Goal: Information Seeking & Learning: Learn about a topic

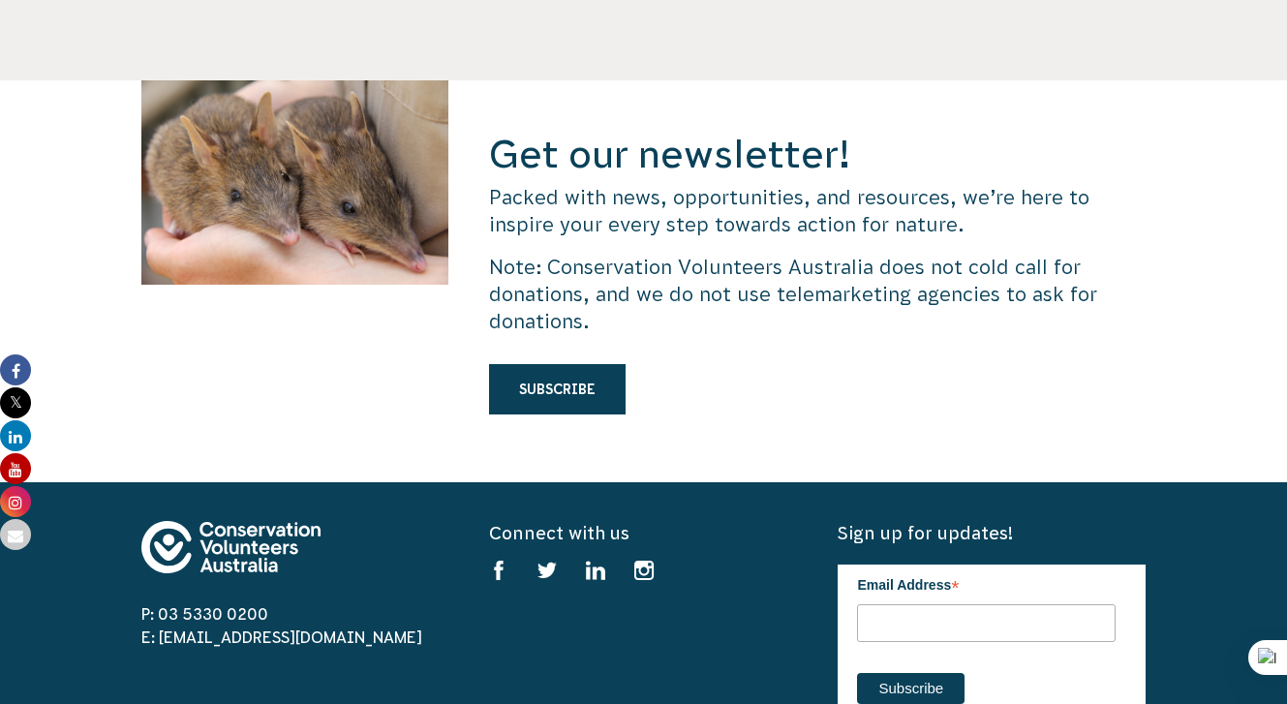
scroll to position [5810, 0]
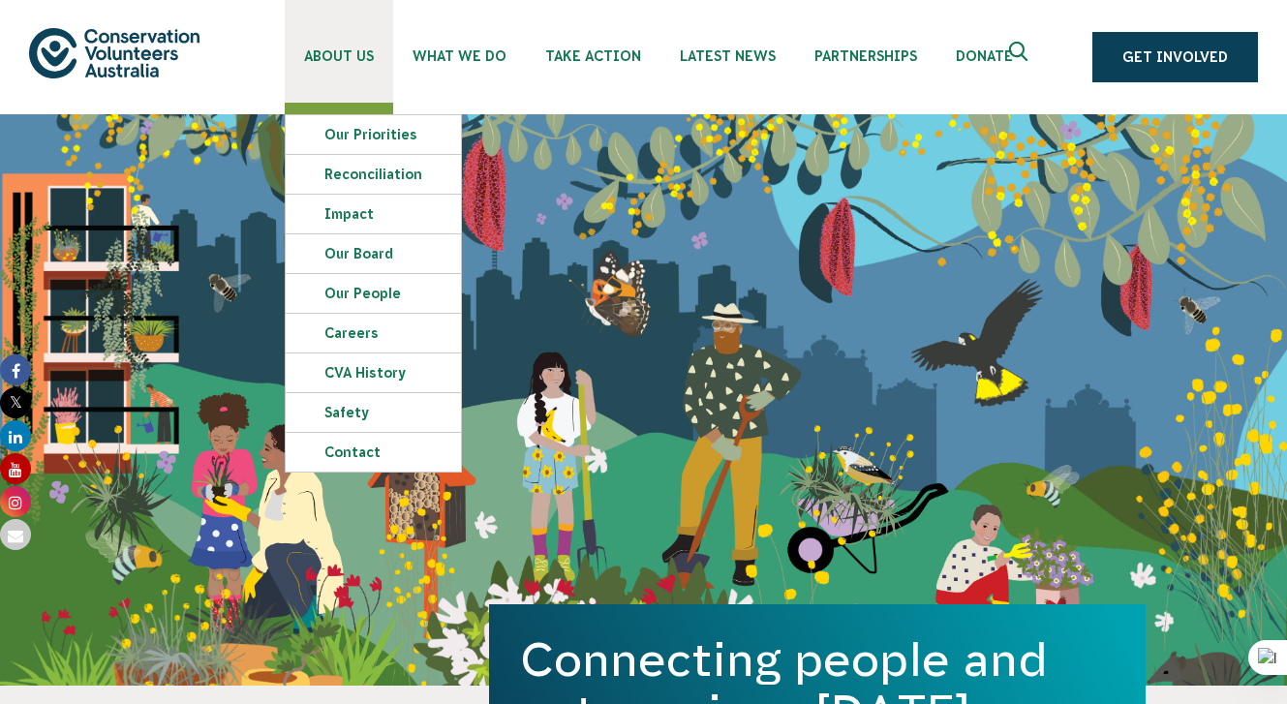
click at [358, 49] on span "About Us" at bounding box center [339, 55] width 70 height 15
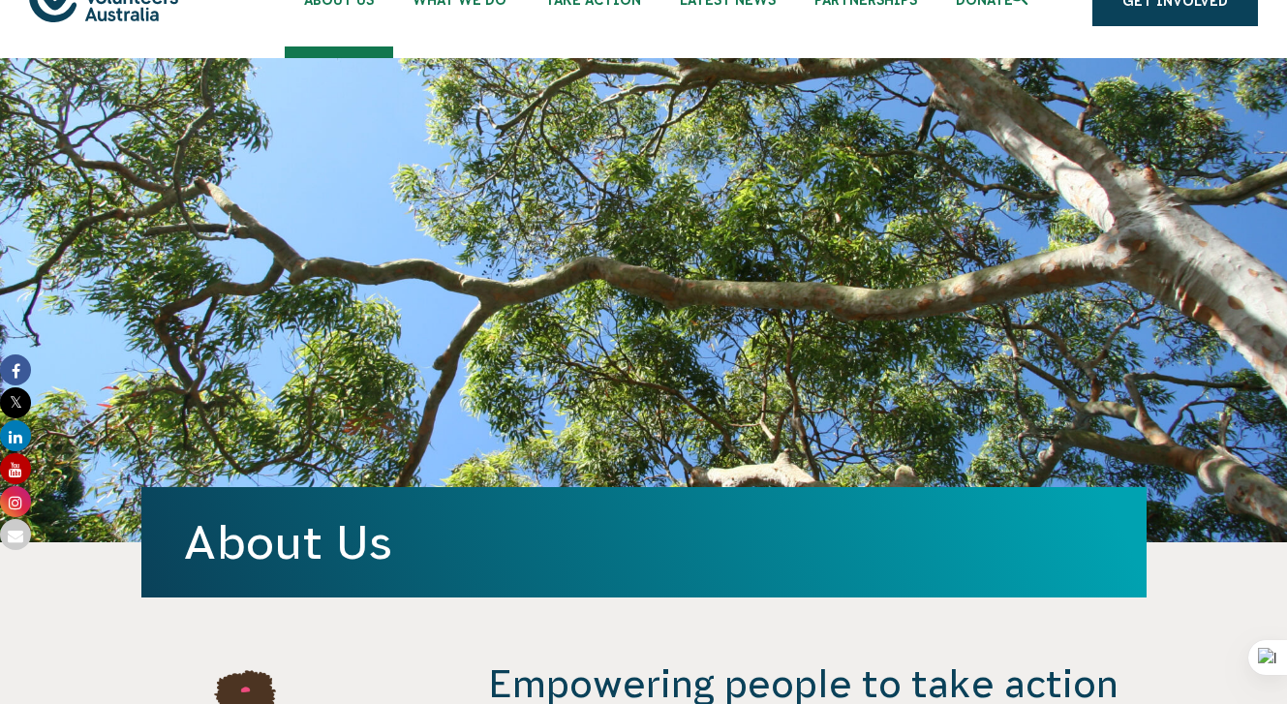
scroll to position [686, 0]
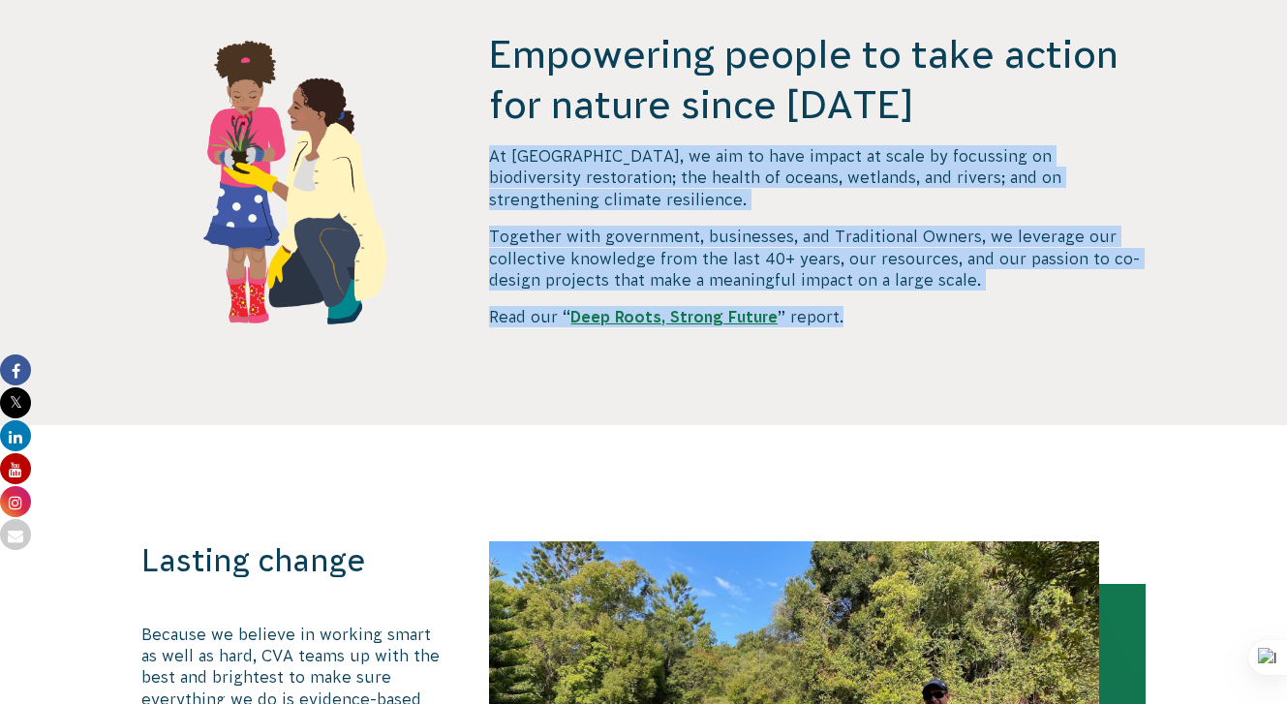
drag, startPoint x: 478, startPoint y: 140, endPoint x: 864, endPoint y: 305, distance: 419.2
click at [864, 305] on div "Empowering people to take action for nature since 1982 At CVA, we aim to have i…" at bounding box center [644, 227] width 1046 height 396
copy div "At CVA, we aim to have impact at scale by focussing on biodiversity restoration…"
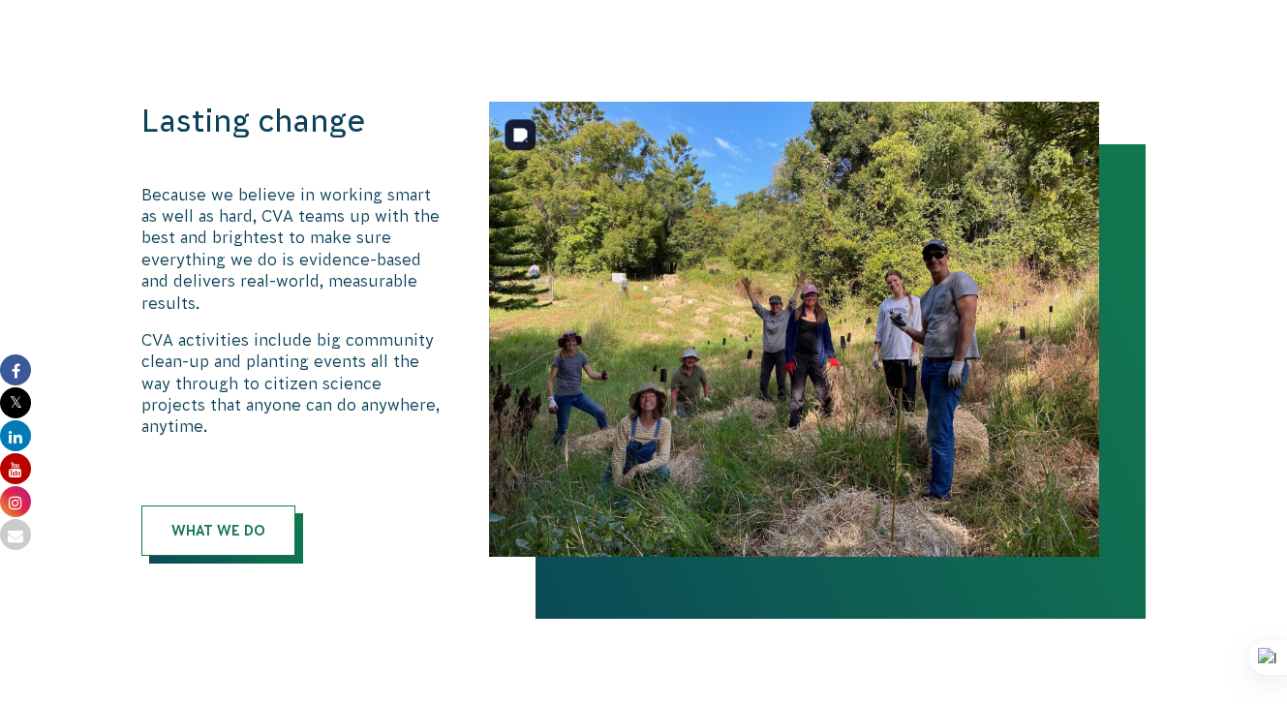
scroll to position [1150, 0]
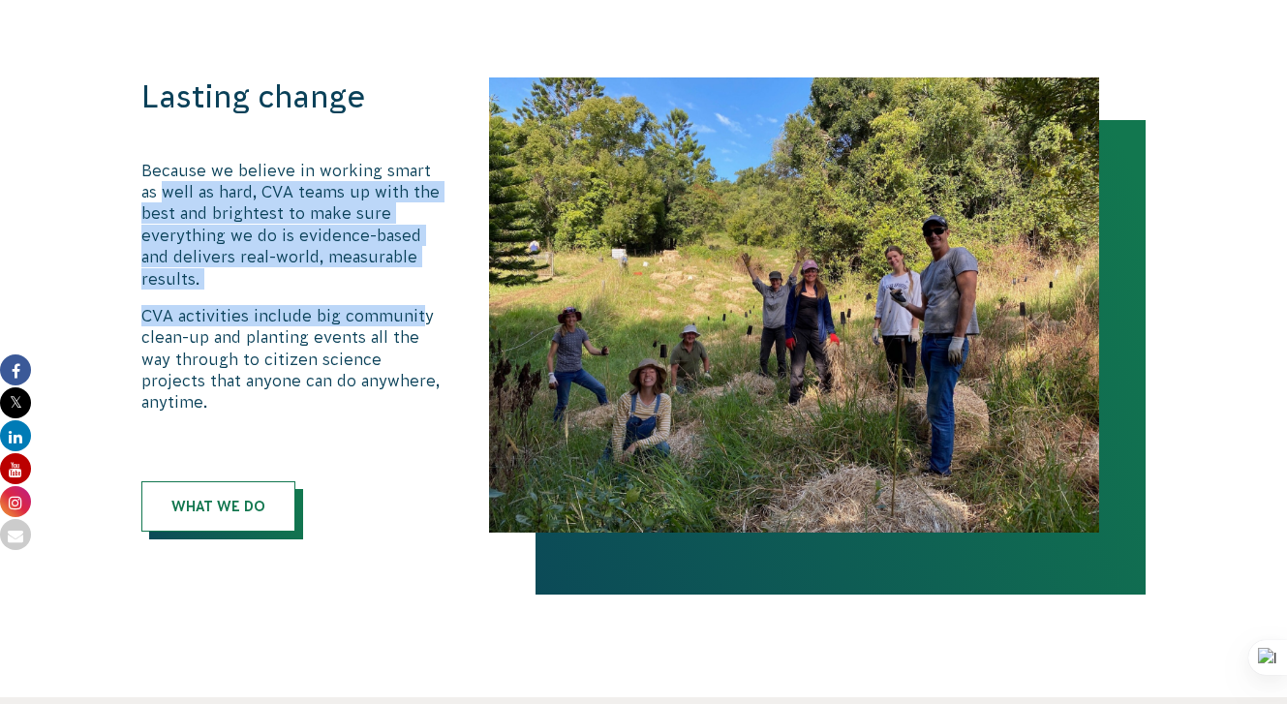
drag, startPoint x: 146, startPoint y: 183, endPoint x: 391, endPoint y: 267, distance: 259.1
click at [392, 270] on div "Because we believe in working smart as well as hard, CVA teams up with the best…" at bounding box center [295, 287] width 308 height 254
copy div "well as hard, CVA teams up with the best and brightest to make sure everything …"
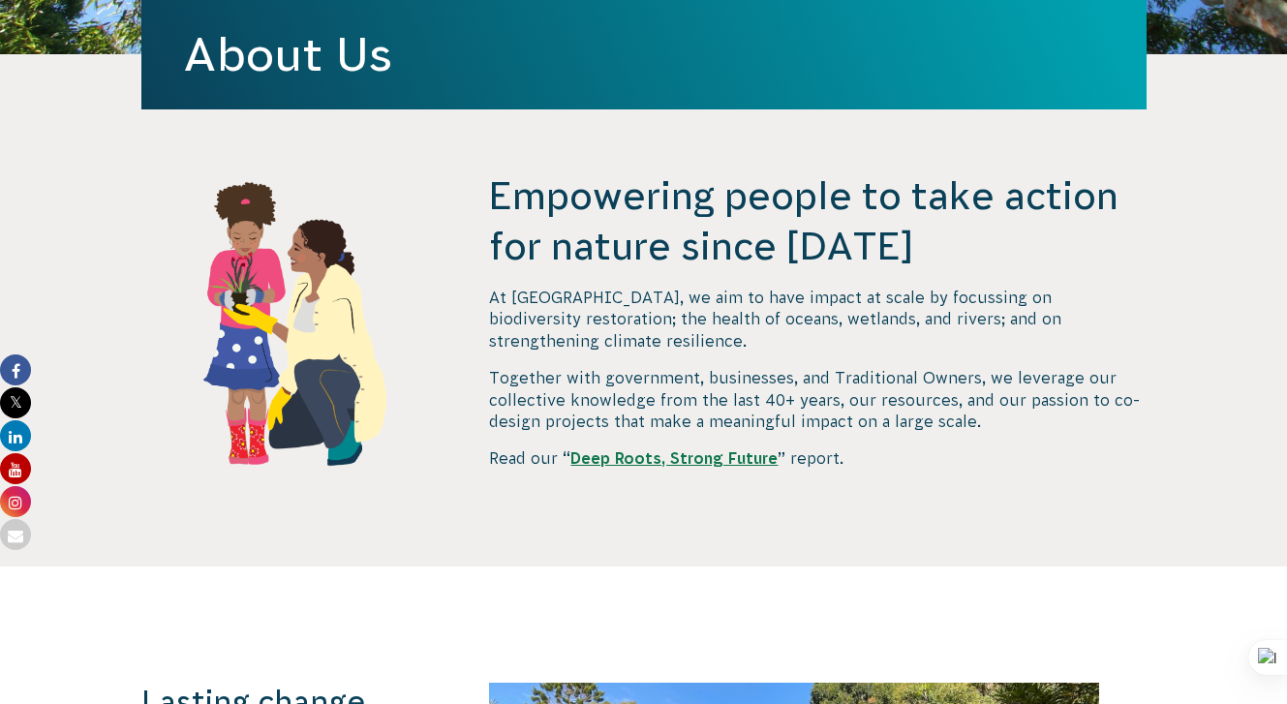
scroll to position [285, 0]
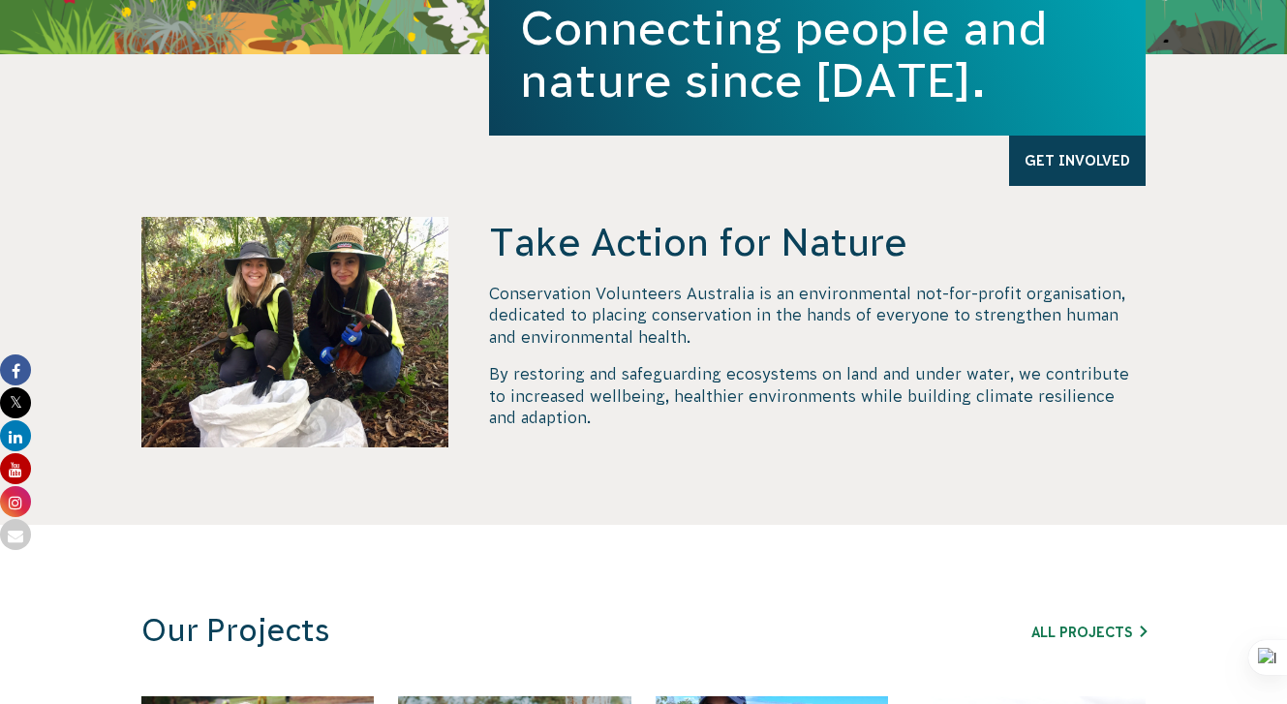
scroll to position [631, 0]
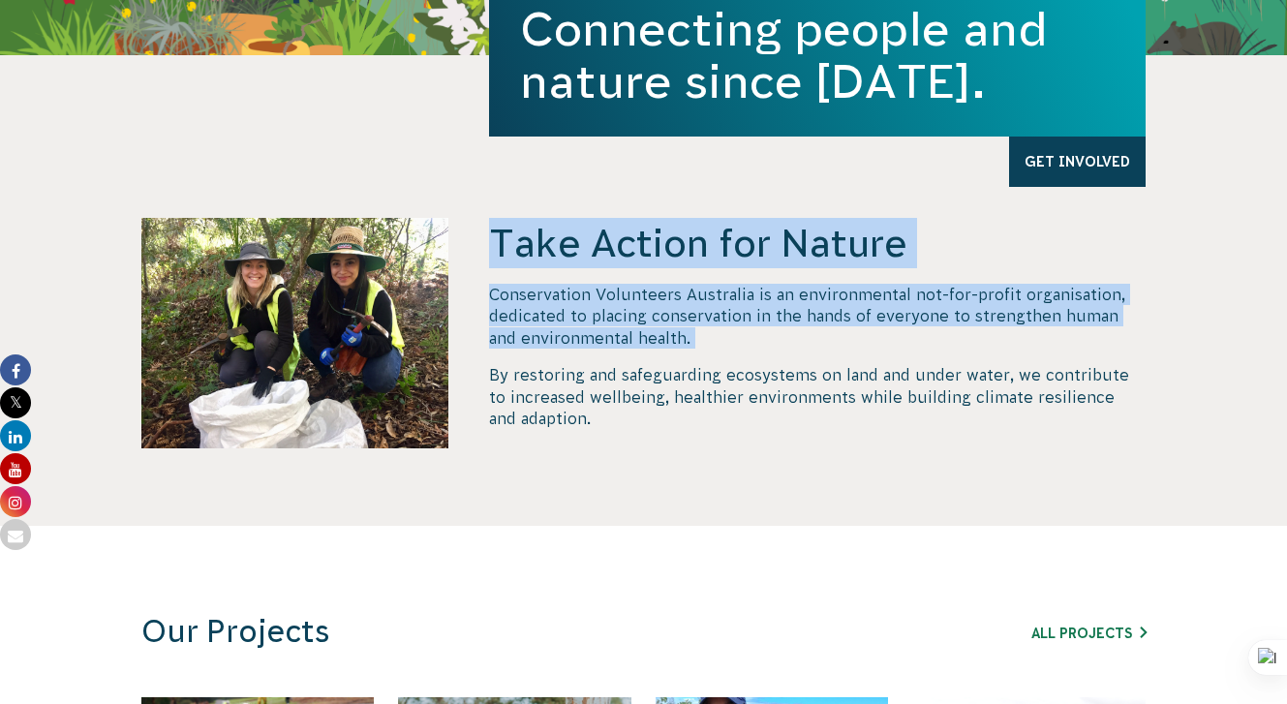
drag, startPoint x: 465, startPoint y: 288, endPoint x: 601, endPoint y: 357, distance: 152.5
click at [601, 357] on div "Take Action for Nature Conservation Volunteers Australia is an environmental no…" at bounding box center [644, 372] width 1046 height 308
copy div "Take Action for Nature Conservation Volunteers Australia is an environmental no…"
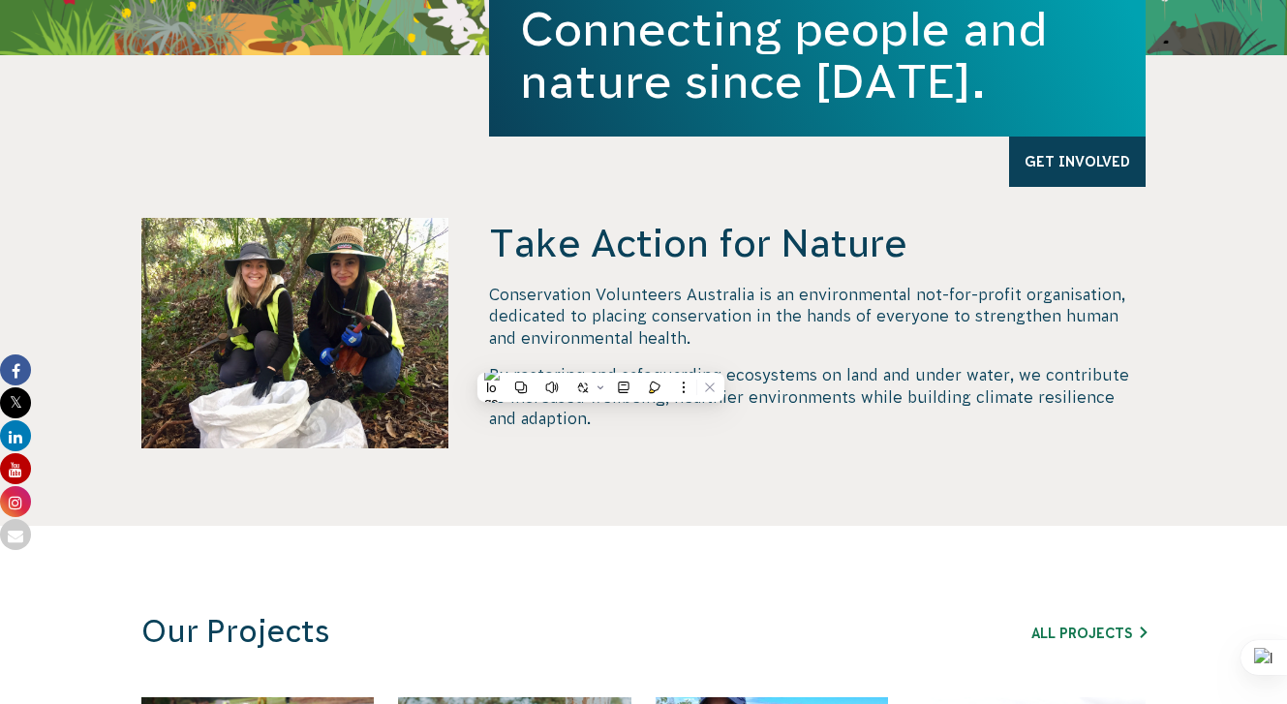
click at [559, 471] on div "Take Action for Nature Conservation Volunteers Australia is an environmental no…" at bounding box center [817, 372] width 657 height 308
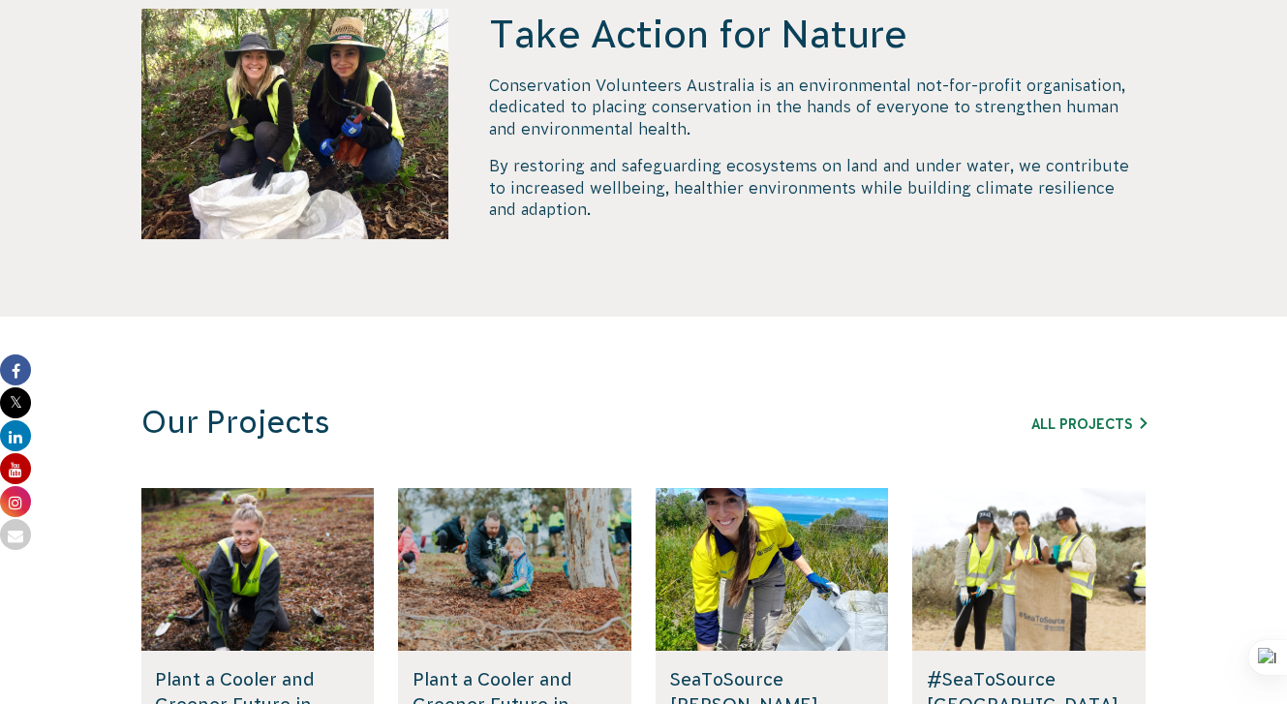
scroll to position [1162, 0]
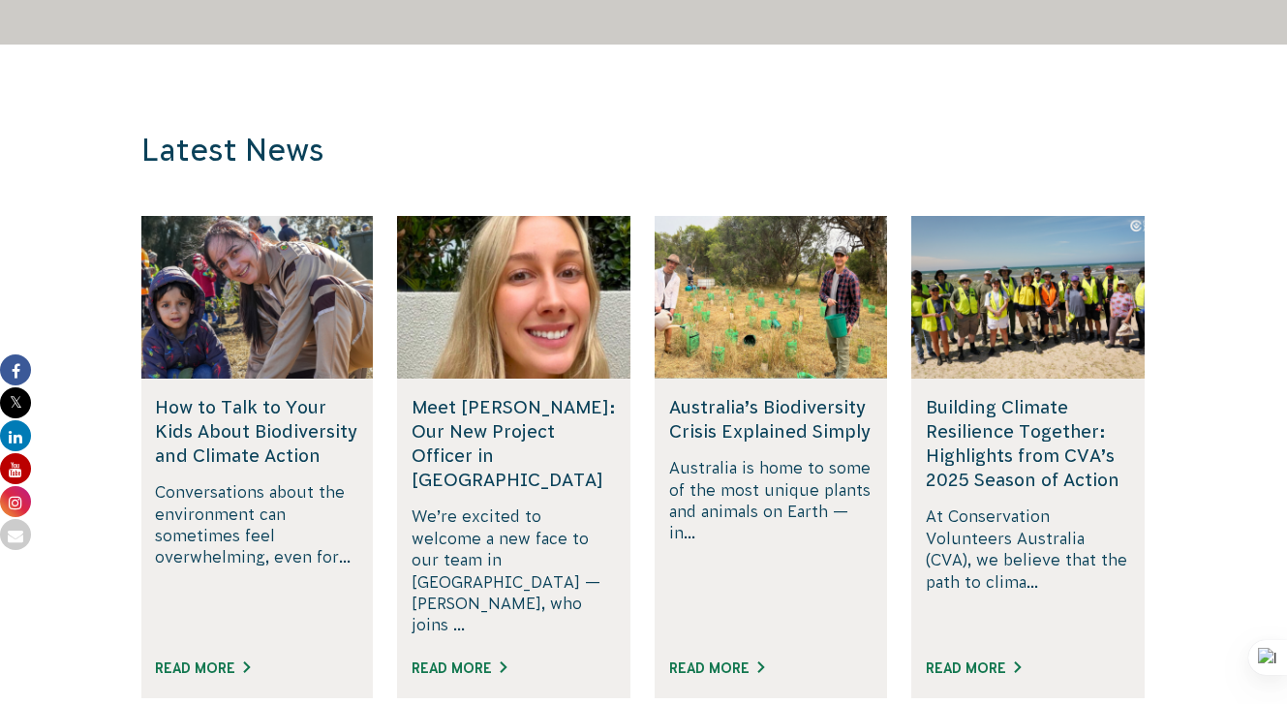
scroll to position [4997, 0]
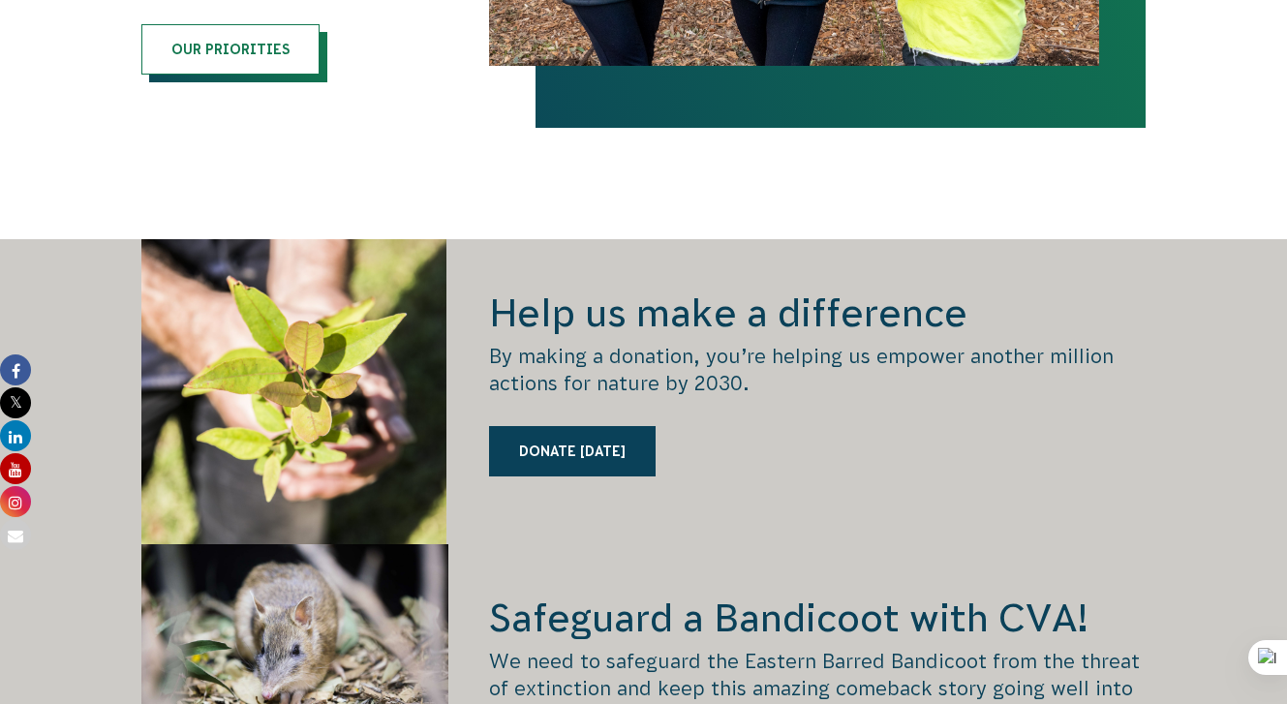
scroll to position [2501, 0]
